Goal: Information Seeking & Learning: Learn about a topic

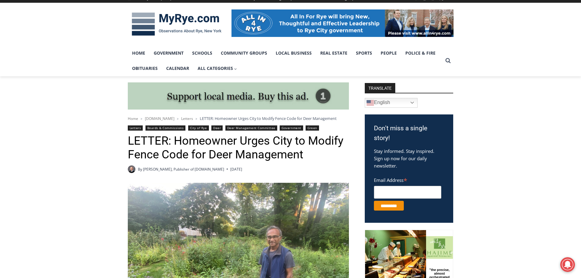
scroll to position [183, 0]
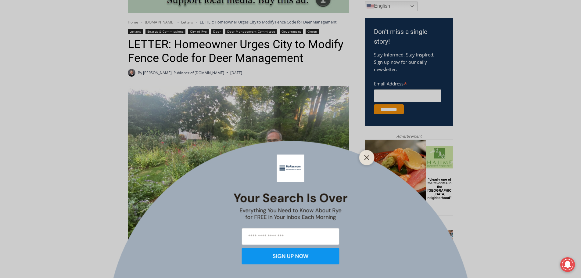
drag, startPoint x: 365, startPoint y: 154, endPoint x: 346, endPoint y: 154, distance: 18.9
click at [365, 154] on button "Close" at bounding box center [367, 157] width 9 height 9
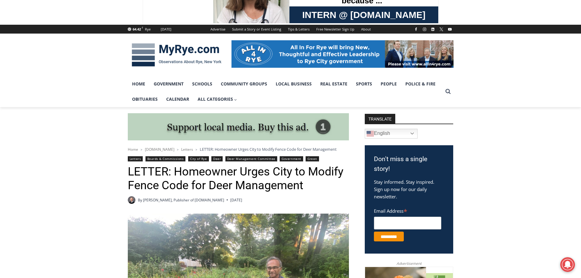
scroll to position [122, 0]
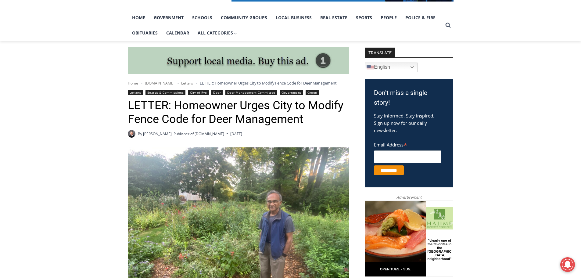
click at [153, 107] on h1 "LETTER: Homeowner Urges City to Modify Fence Code for Deer Management" at bounding box center [238, 113] width 221 height 28
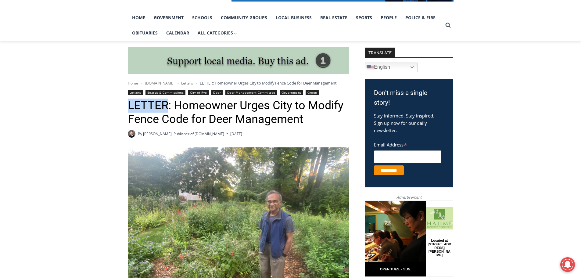
click at [153, 107] on h1 "LETTER: Homeowner Urges City to Modify Fence Code for Deer Management" at bounding box center [238, 113] width 221 height 28
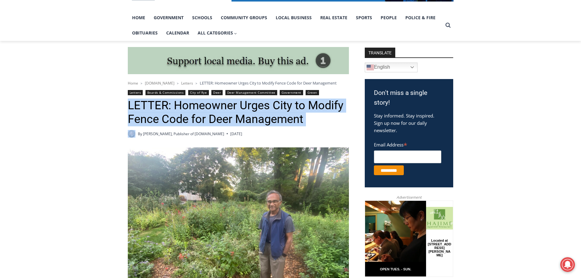
click at [153, 107] on h1 "LETTER: Homeowner Urges City to Modify Fence Code for Deer Management" at bounding box center [238, 113] width 221 height 28
copy header "LETTER: Homeowner Urges City to Modify Fence Code for Deer Management"
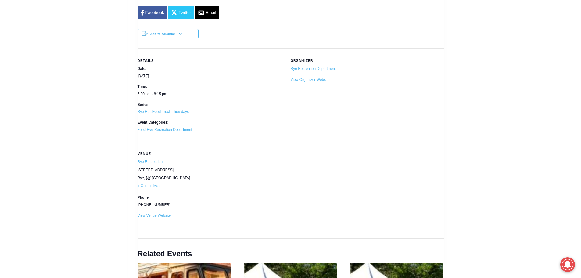
scroll to position [549, 0]
